Goal: Task Accomplishment & Management: Manage account settings

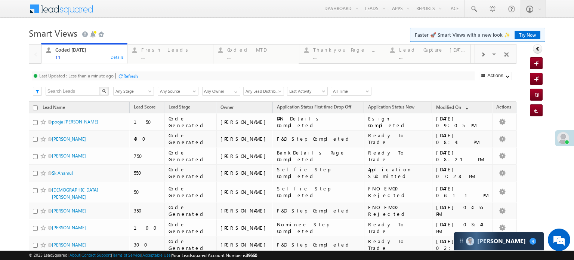
click at [134, 82] on div "Last Updated : Less than a minute ago Refresh Refreshing... Search X Lead Stage…" at bounding box center [272, 82] width 487 height 38
click at [129, 80] on div "Last Updated : Less than a minute ago Refresh Refreshing..." at bounding box center [253, 75] width 443 height 9
click at [491, 245] on div "Carter 4" at bounding box center [499, 241] width 90 height 18
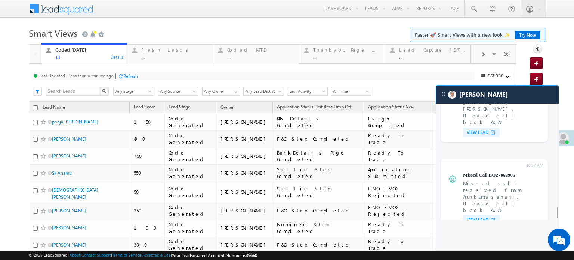
scroll to position [2914, 0]
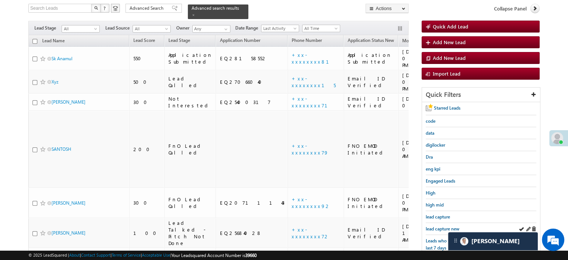
click at [442, 230] on div "lead capture new" at bounding box center [481, 229] width 111 height 12
click at [442, 227] on span "lead capture new" at bounding box center [443, 229] width 34 height 6
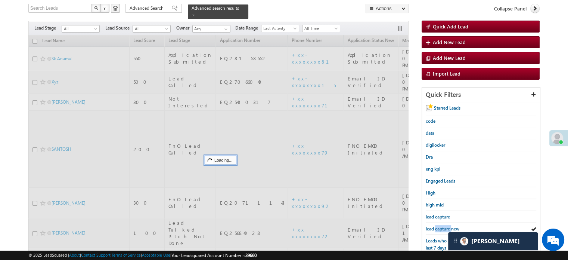
click at [442, 227] on span "lead capture new" at bounding box center [443, 229] width 34 height 6
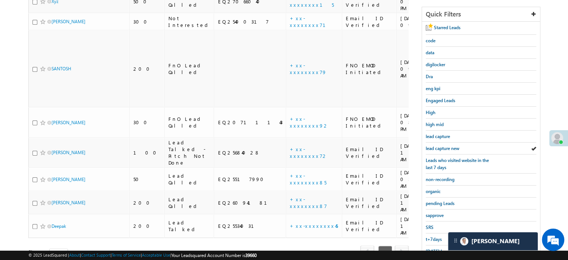
scroll to position [86, 0]
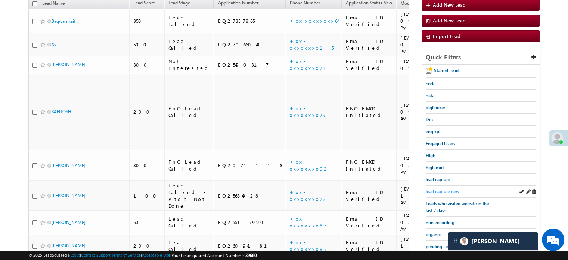
click at [445, 191] on span "lead capture new" at bounding box center [443, 191] width 34 height 6
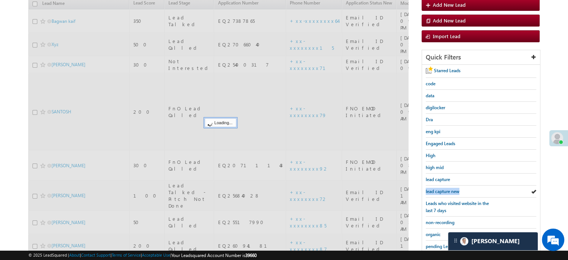
click at [445, 191] on span "lead capture new" at bounding box center [443, 191] width 34 height 6
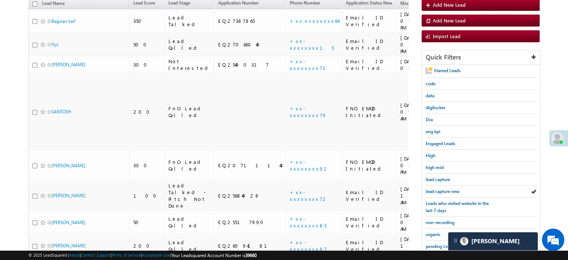
scroll to position [160, 0]
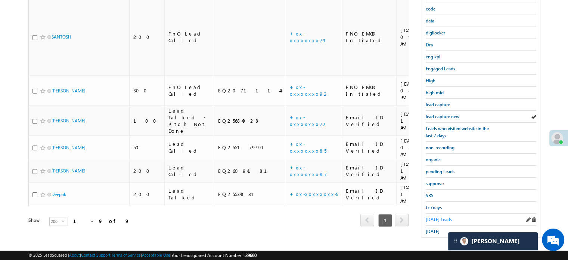
click at [433, 216] on span "Today's Leads" at bounding box center [439, 219] width 26 height 6
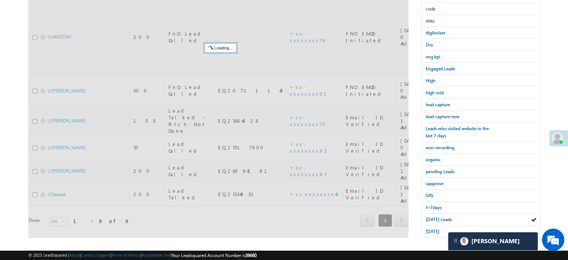
click at [433, 216] on span "Today's Leads" at bounding box center [439, 219] width 26 height 6
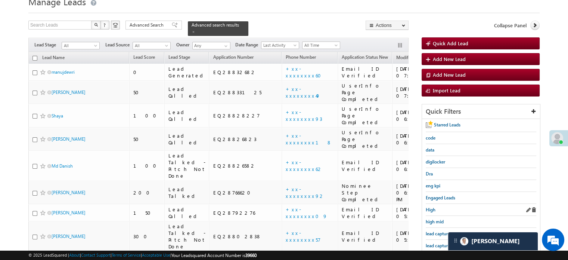
scroll to position [48, 0]
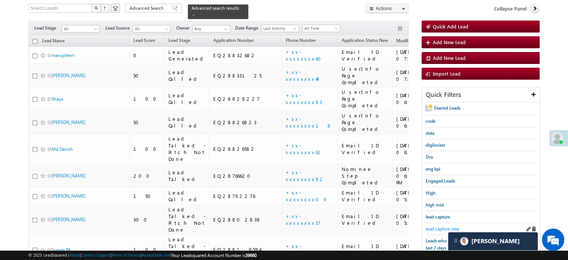
click at [439, 226] on span "lead capture new" at bounding box center [443, 229] width 34 height 6
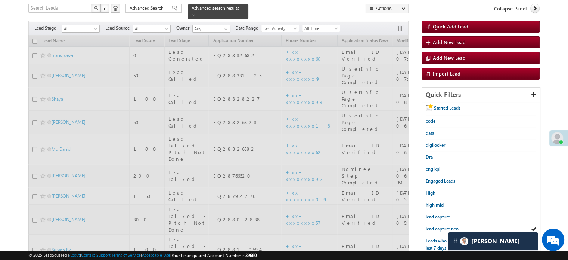
click at [439, 226] on span "lead capture new" at bounding box center [443, 229] width 34 height 6
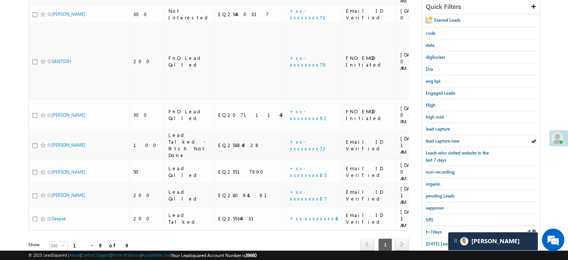
scroll to position [123, 0]
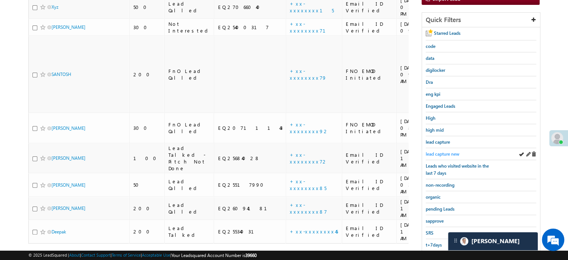
click at [444, 151] on span "lead capture new" at bounding box center [443, 154] width 34 height 6
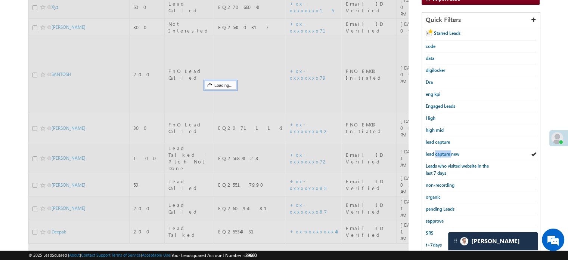
click at [444, 151] on span "lead capture new" at bounding box center [443, 154] width 34 height 6
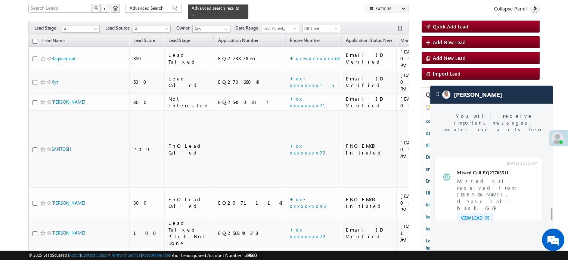
scroll to position [2914, 0]
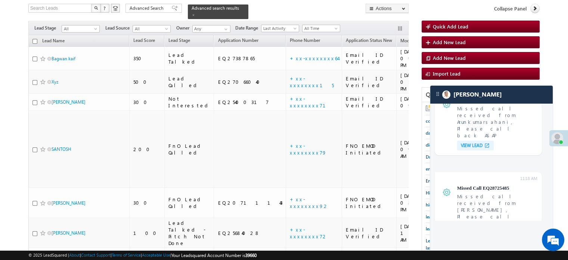
click at [471, 83] on div "Quick Add Lead Add New Lead Add New Lead Import Lead" at bounding box center [481, 54] width 118 height 66
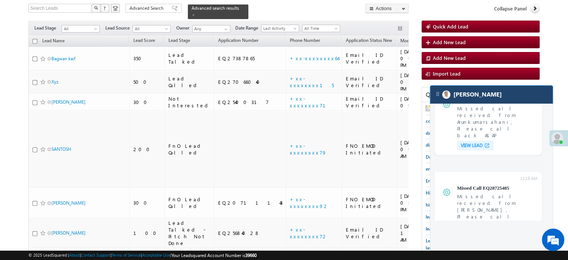
click at [470, 89] on div "[PERSON_NAME]" at bounding box center [491, 95] width 122 height 18
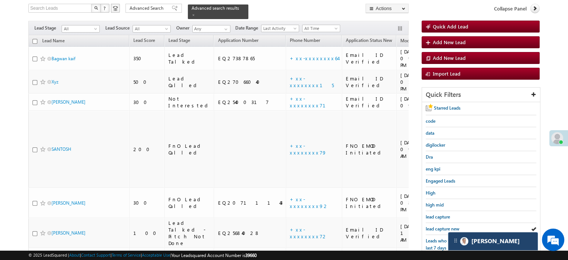
scroll to position [2950, 0]
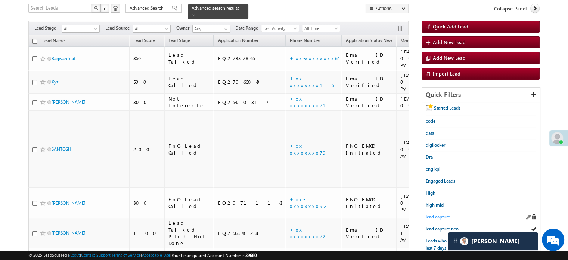
click at [435, 214] on span "lead capture" at bounding box center [438, 217] width 24 height 6
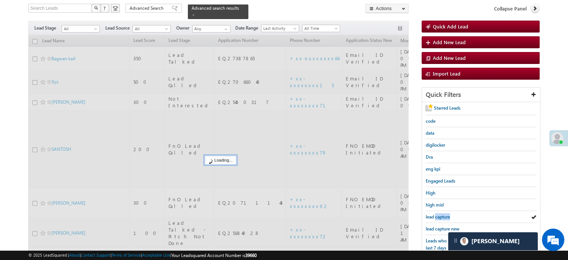
click at [435, 214] on span "lead capture" at bounding box center [438, 217] width 24 height 6
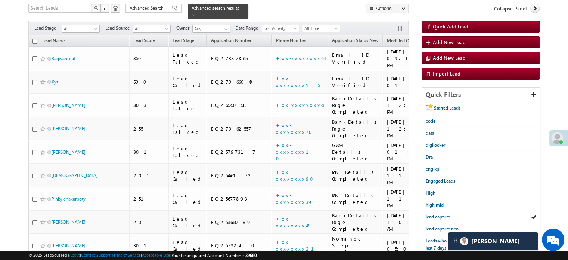
click at [435, 214] on span "lead capture" at bounding box center [438, 217] width 24 height 6
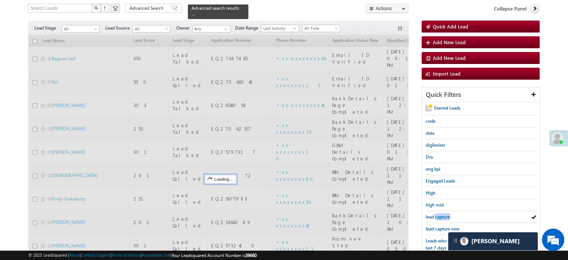
click at [435, 214] on span "lead capture" at bounding box center [438, 217] width 24 height 6
click at [436, 227] on span "lead capture new" at bounding box center [443, 229] width 34 height 6
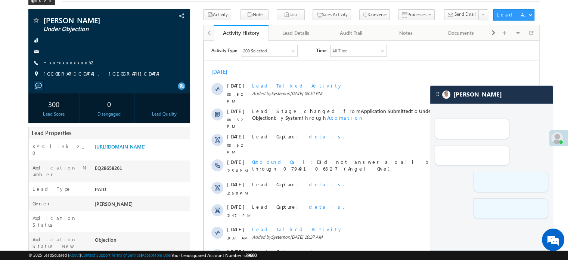
scroll to position [75, 0]
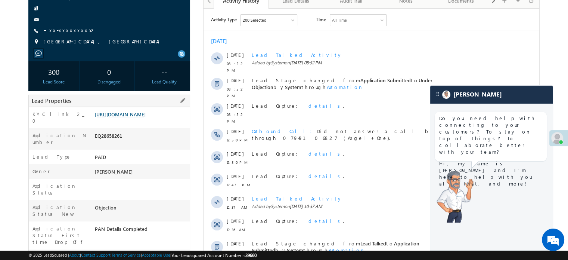
click at [134, 117] on link "https://angelbroking1-pk3em7sa.customui-test.leadsquared.com?leadId=1172297d-cb…" at bounding box center [120, 114] width 51 height 6
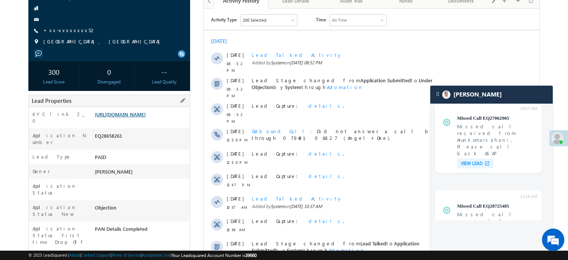
scroll to position [0, 0]
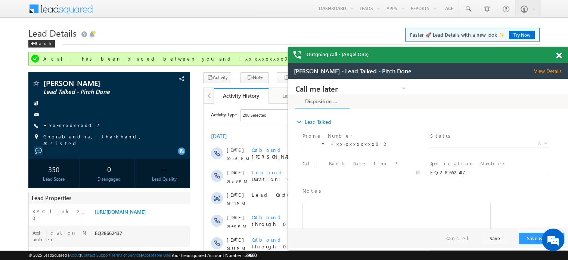
scroll to position [2981, 0]
